Goal: Task Accomplishment & Management: Manage account settings

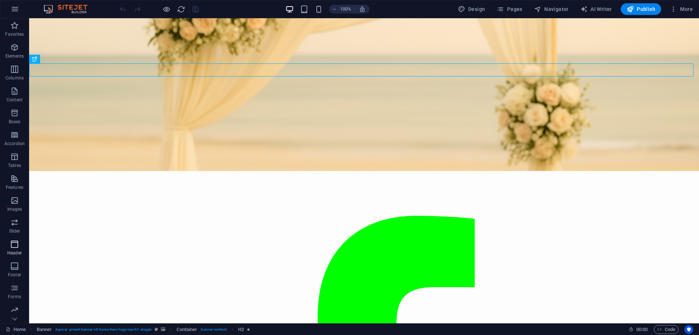
click at [17, 254] on p "Header" at bounding box center [14, 253] width 15 height 6
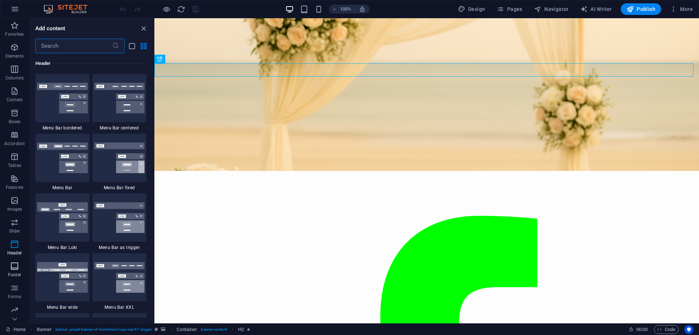
scroll to position [23, 0]
click at [16, 288] on icon "button" at bounding box center [14, 286] width 9 height 9
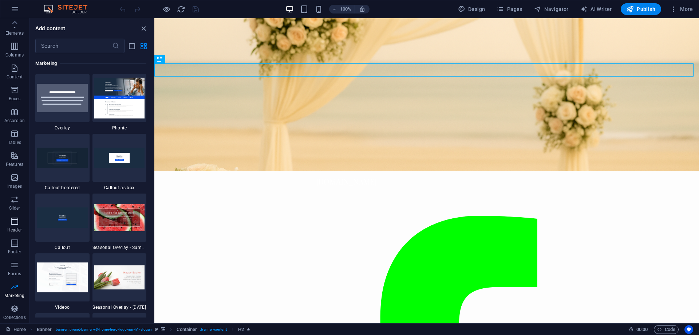
scroll to position [0, 0]
click at [15, 5] on icon "button" at bounding box center [15, 9] width 9 height 9
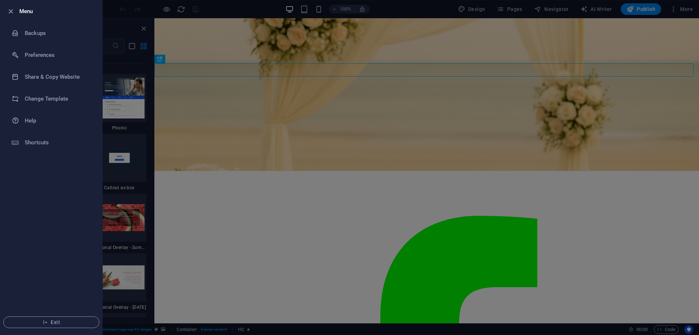
click at [275, 179] on div at bounding box center [349, 167] width 699 height 335
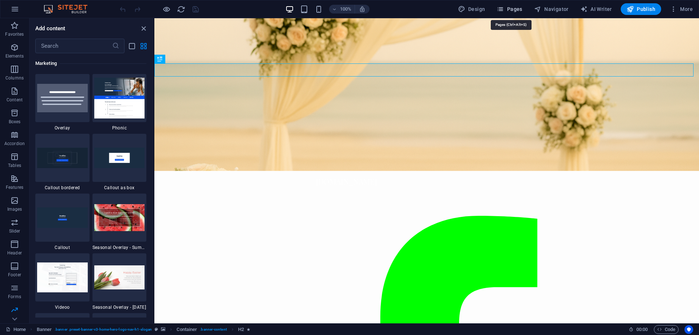
click at [517, 6] on span "Pages" at bounding box center [509, 8] width 25 height 7
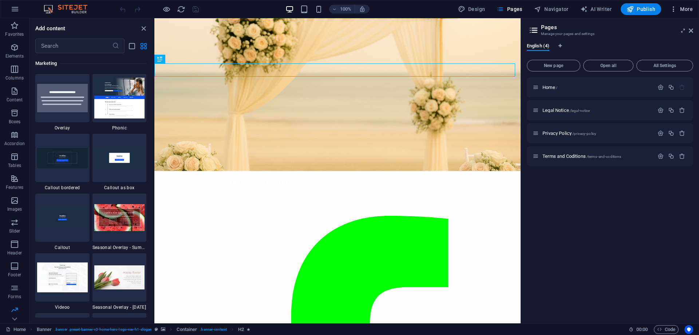
click at [674, 12] on icon "button" at bounding box center [673, 8] width 7 height 7
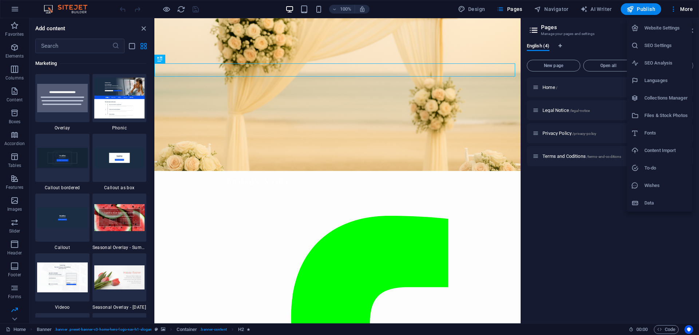
click at [665, 29] on h6 "Website Settings" at bounding box center [665, 28] width 43 height 9
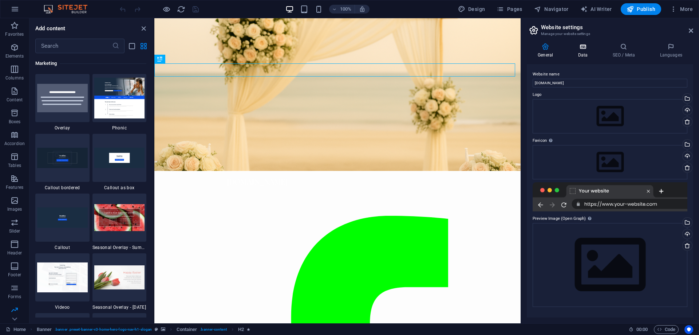
click at [587, 54] on h4 "Data" at bounding box center [584, 50] width 35 height 15
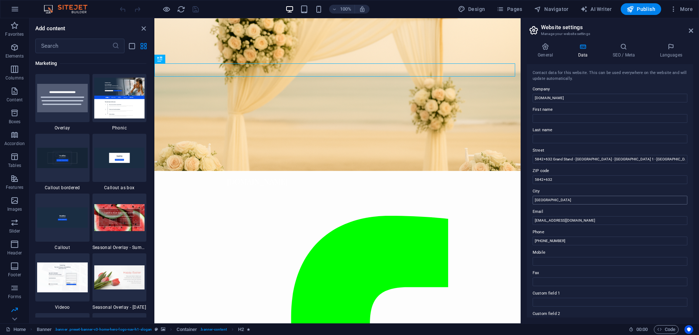
scroll to position [96, 0]
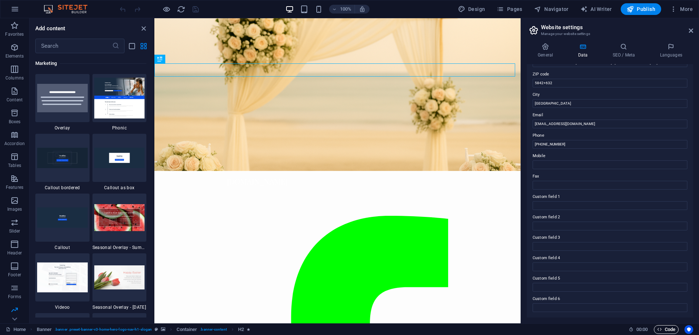
click at [672, 327] on span "Code" at bounding box center [666, 329] width 18 height 9
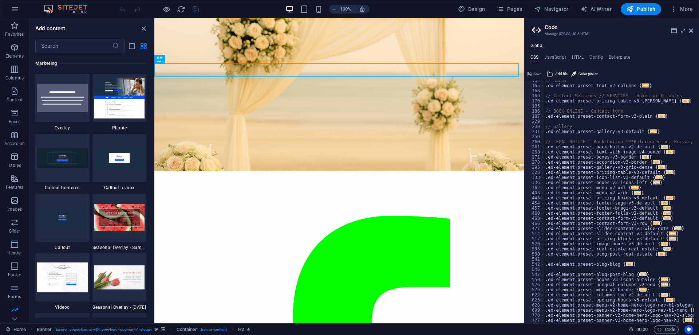
scroll to position [0, 0]
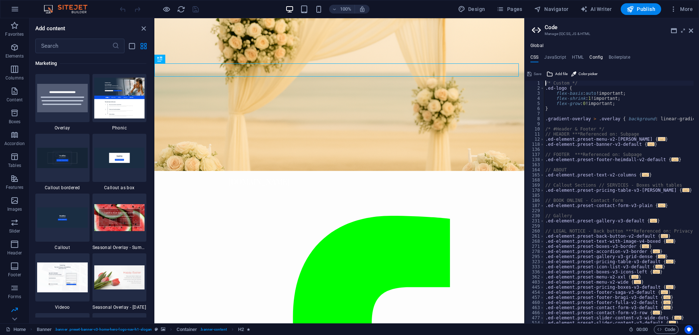
click at [601, 58] on h4 "Config" at bounding box center [596, 59] width 13 height 8
type textarea "$color-background: #FFFFFF;"
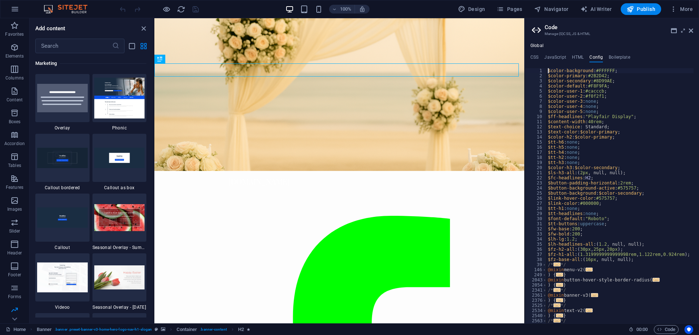
click at [585, 55] on ul "CSS JavaScript HTML Config Boilerplate" at bounding box center [612, 59] width 174 height 8
click at [581, 55] on h4 "HTML" at bounding box center [578, 59] width 12 height 8
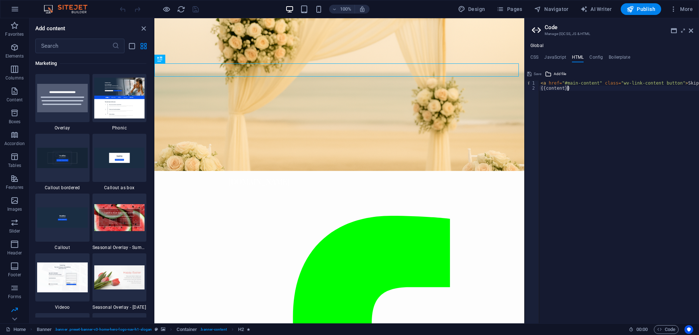
drag, startPoint x: 734, startPoint y: 117, endPoint x: 515, endPoint y: 79, distance: 222.0
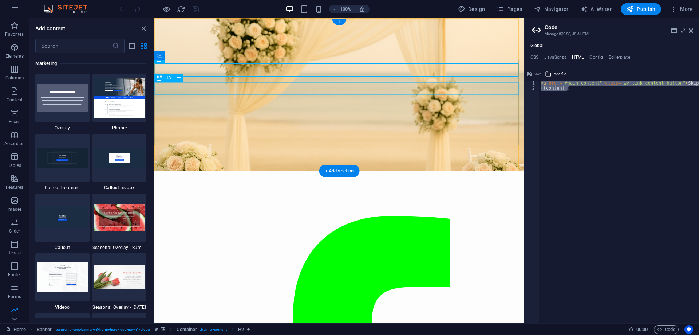
click at [608, 113] on div "< a href = "#main-content" class = "wv-link-content button" > Skip to main cont…" at bounding box center [619, 201] width 160 height 243
type textarea "{{content}}"
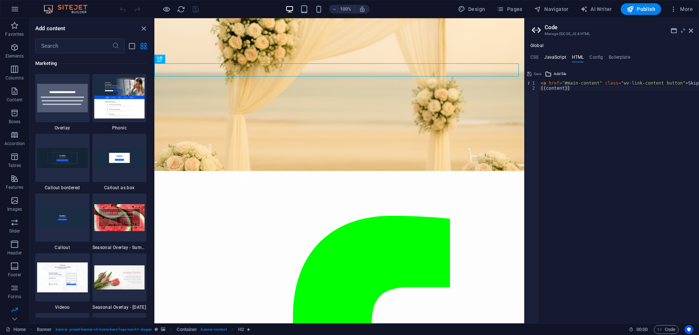
click at [561, 59] on h4 "JavaScript" at bounding box center [554, 59] width 21 height 8
type textarea "/* JS for preset "Menu V2" */"
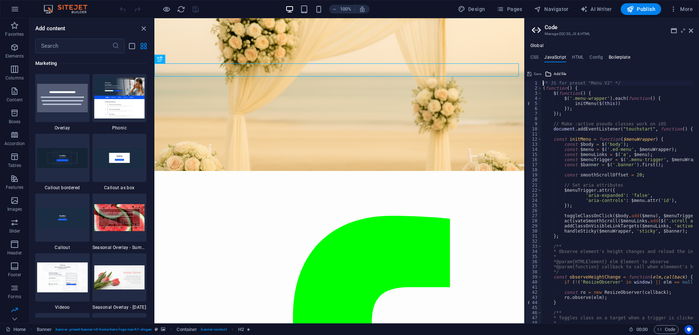
click at [612, 58] on h4 "Boilerplate" at bounding box center [619, 59] width 21 height 8
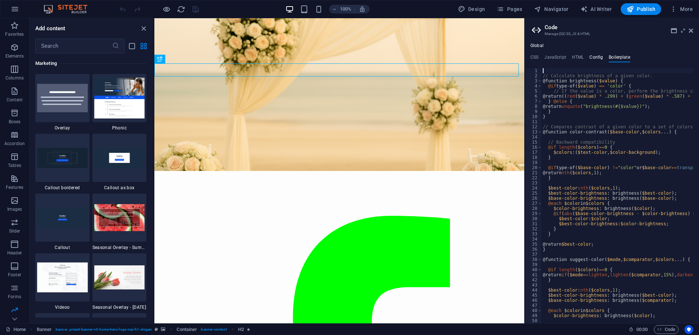
click at [597, 59] on h4 "Config" at bounding box center [596, 59] width 13 height 8
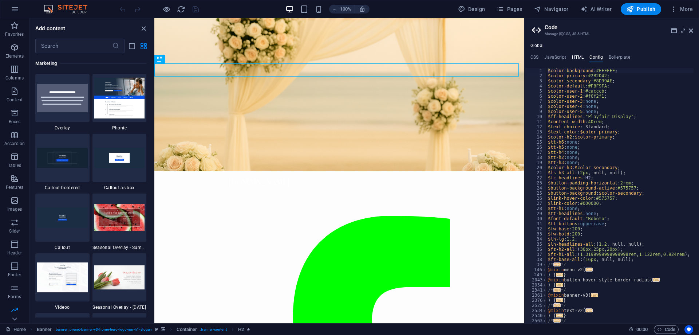
click at [572, 58] on h4 "HTML" at bounding box center [578, 59] width 12 height 8
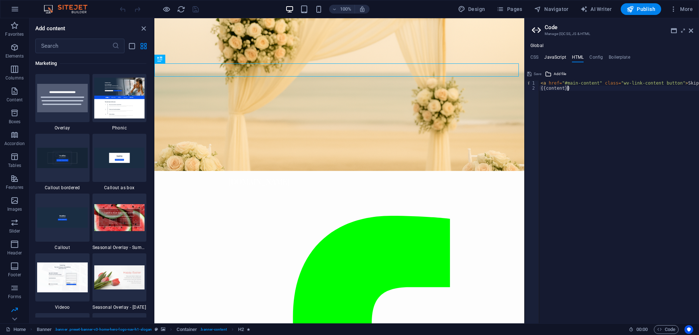
click at [559, 58] on h4 "JavaScript" at bounding box center [554, 59] width 21 height 8
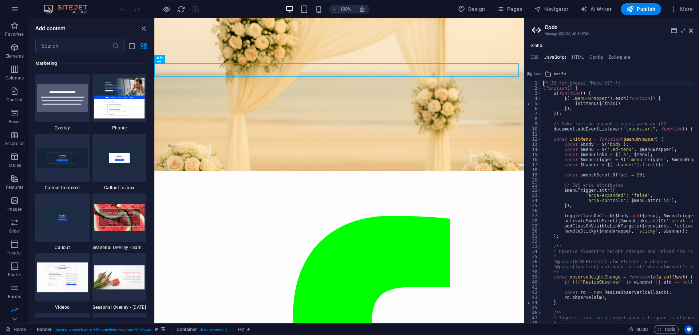
click at [539, 58] on ul "CSS JavaScript HTML Config Boilerplate" at bounding box center [612, 59] width 174 height 8
click at [535, 58] on h4 "CSS" at bounding box center [535, 59] width 8 height 8
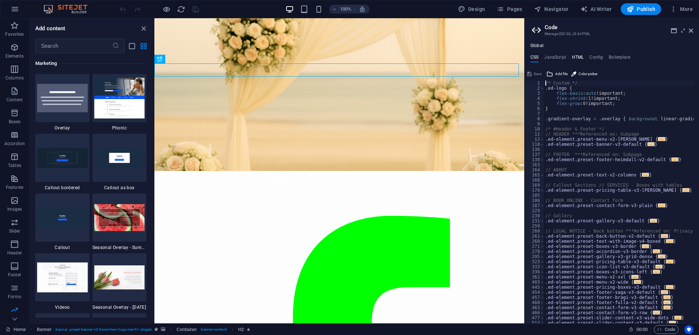
click at [583, 58] on h4 "HTML" at bounding box center [578, 59] width 12 height 8
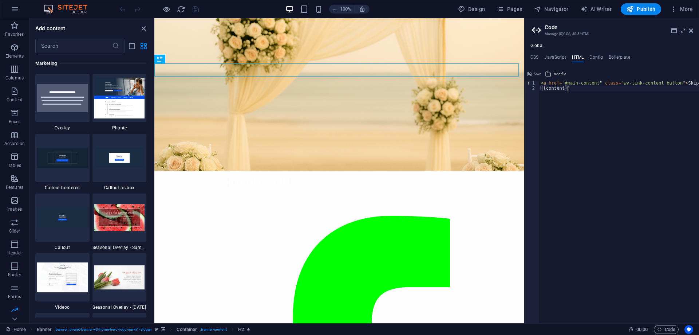
click at [579, 56] on h4 "HTML" at bounding box center [578, 59] width 12 height 8
click at [568, 111] on div "< a href = "#main-content" class = "wv-link-content button" > Skip to main cont…" at bounding box center [637, 203] width 197 height 247
click at [597, 164] on div "< a href = "#main-content" class = "wv-link-content button" > Skip to main cont…" at bounding box center [637, 203] width 197 height 247
paste textarea "<!-- End Meta Pixel Code -->"
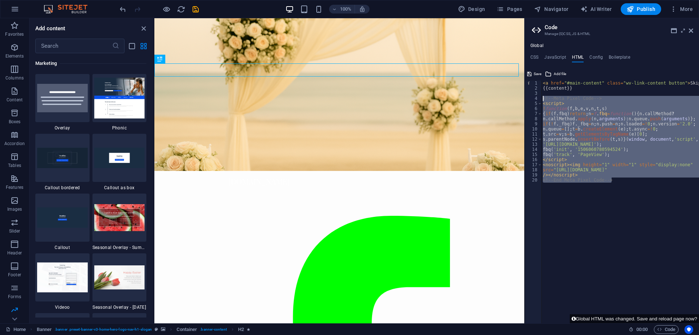
drag, startPoint x: 599, startPoint y: 166, endPoint x: 539, endPoint y: 99, distance: 90.0
click at [539, 99] on div "<!-- End Meta Pixel Code --> 1 2 3 4 5 6 7 8 9 10 11 12 13 14 15 16 17 18 19 20…" at bounding box center [612, 201] width 174 height 243
click at [640, 198] on div "< a href = "#main-content" class = "wv-link-content button" > Skip to main cont…" at bounding box center [620, 201] width 158 height 243
type textarea "<!-- End Meta Pixel Code -->"
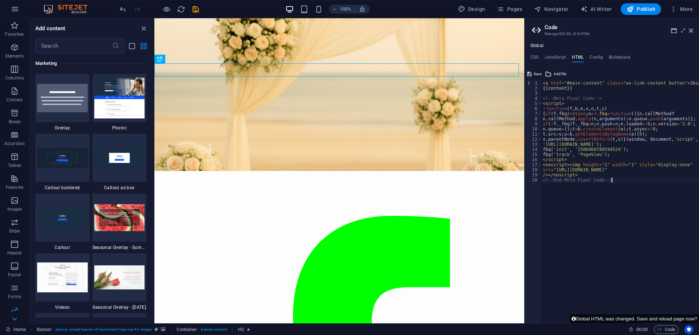
click at [644, 218] on div "< a href = "#main-content" class = "wv-link-content button" > Skip to main cont…" at bounding box center [639, 203] width 197 height 247
click at [632, 9] on icon "button" at bounding box center [630, 8] width 7 height 7
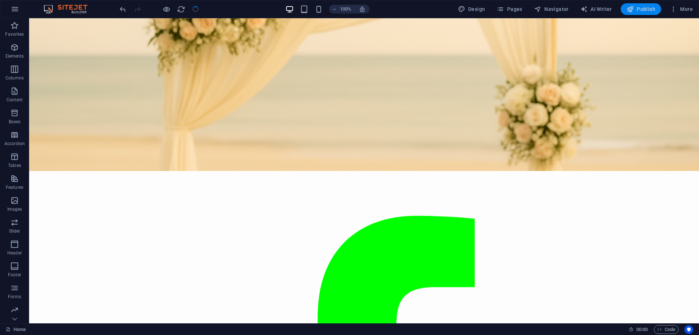
click at [637, 10] on span "Publish" at bounding box center [641, 8] width 29 height 7
